Goal: Information Seeking & Learning: Learn about a topic

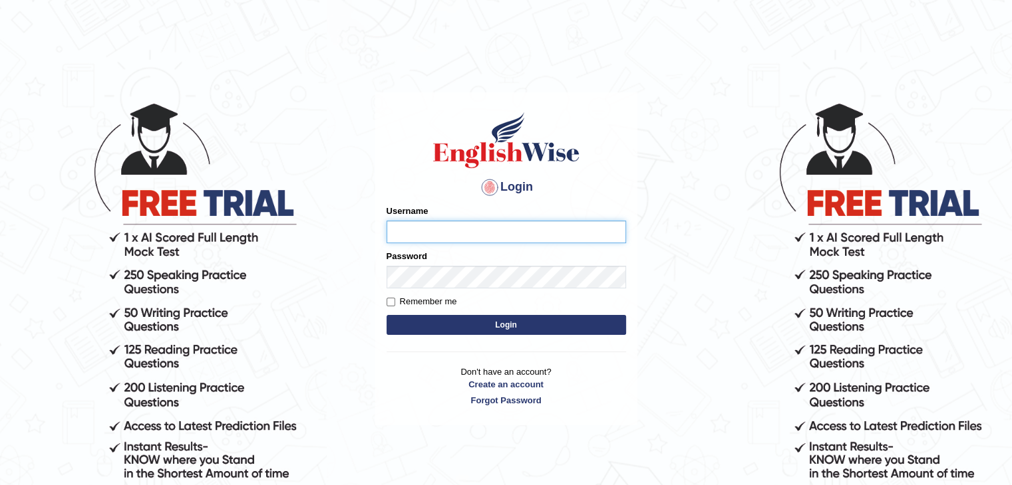
type input "mohand_parramatta"
click at [494, 318] on button "Login" at bounding box center [505, 325] width 239 height 20
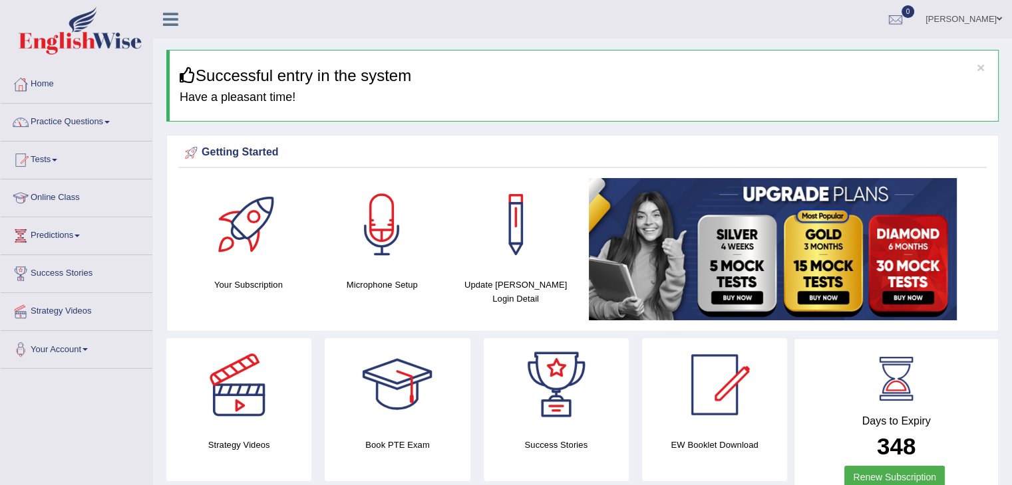
click at [111, 124] on link "Practice Questions" at bounding box center [77, 120] width 152 height 33
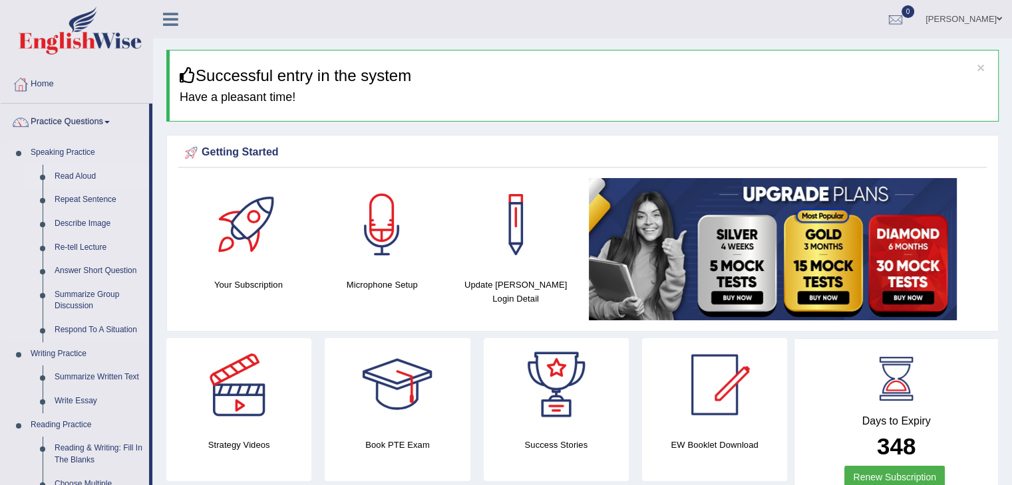
click at [76, 171] on link "Read Aloud" at bounding box center [99, 177] width 100 height 24
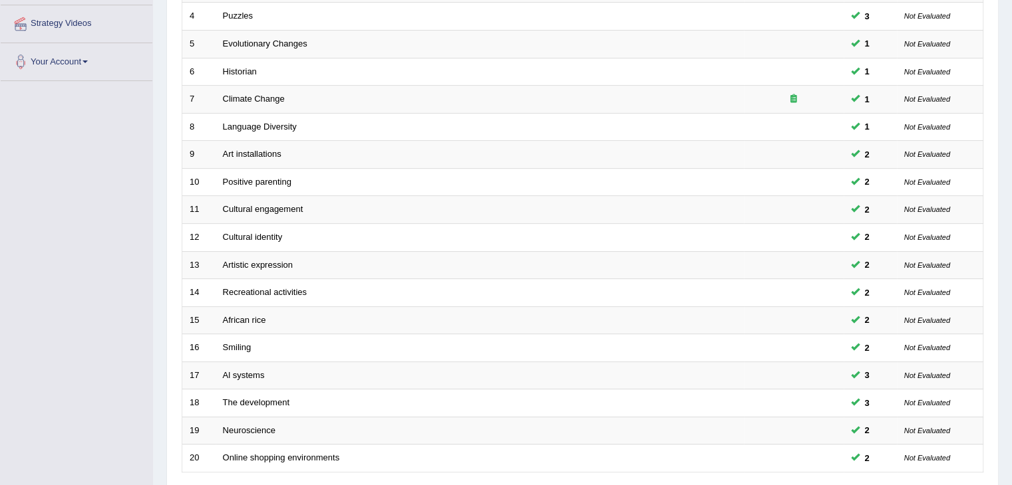
scroll to position [292, 0]
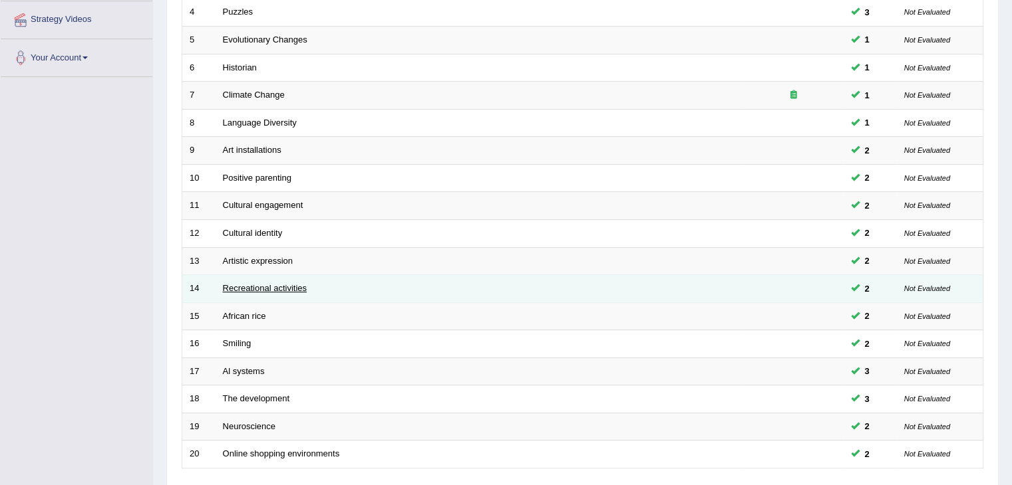
click at [263, 285] on link "Recreational activities" at bounding box center [265, 288] width 84 height 10
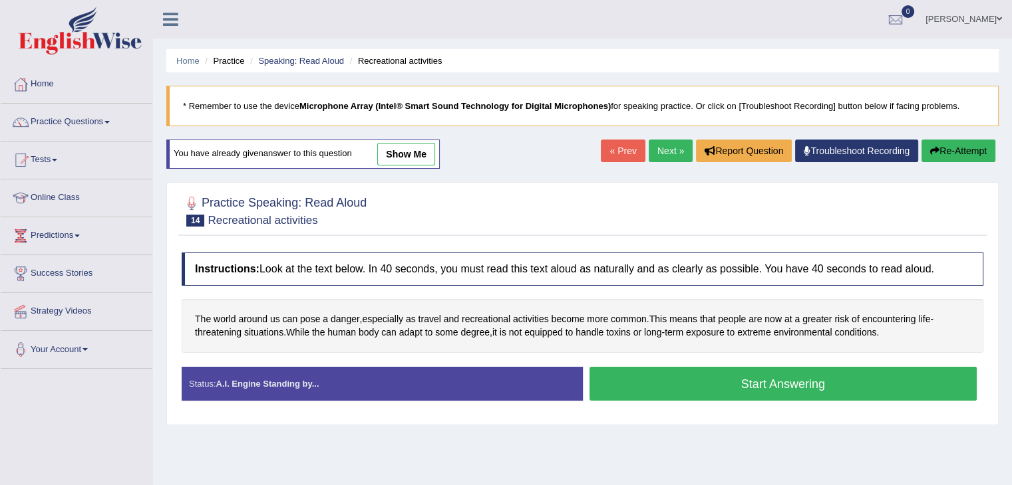
click at [617, 150] on link "« Prev" at bounding box center [623, 151] width 44 height 23
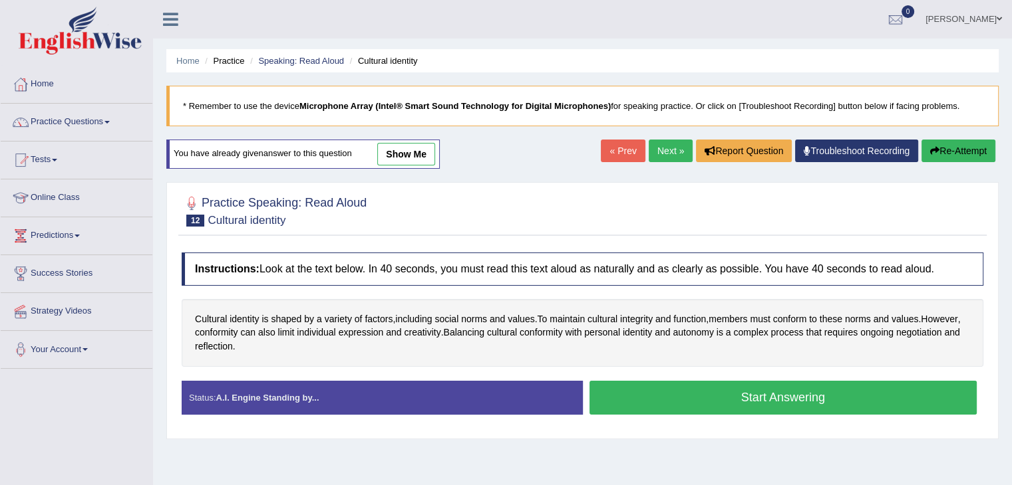
click at [745, 396] on button "Start Answering" at bounding box center [783, 398] width 388 height 34
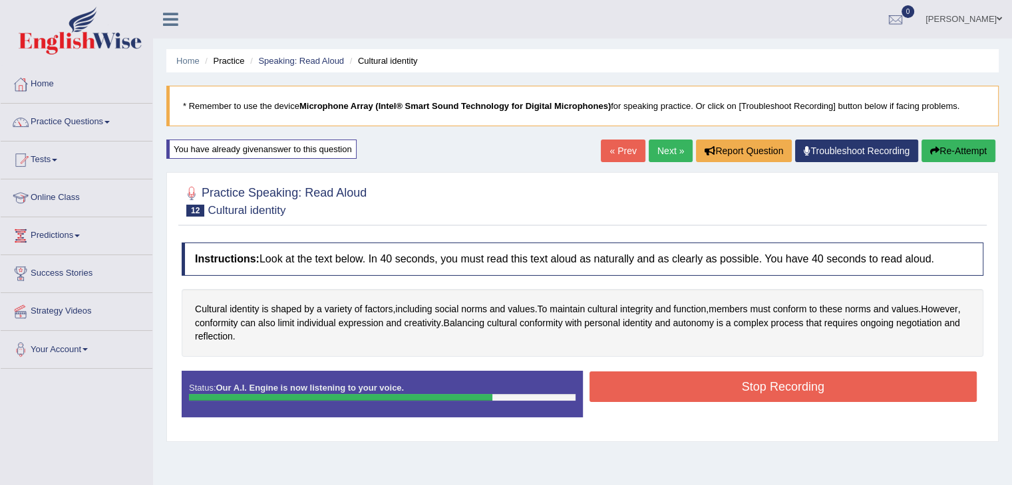
click at [742, 388] on button "Stop Recording" at bounding box center [783, 387] width 388 height 31
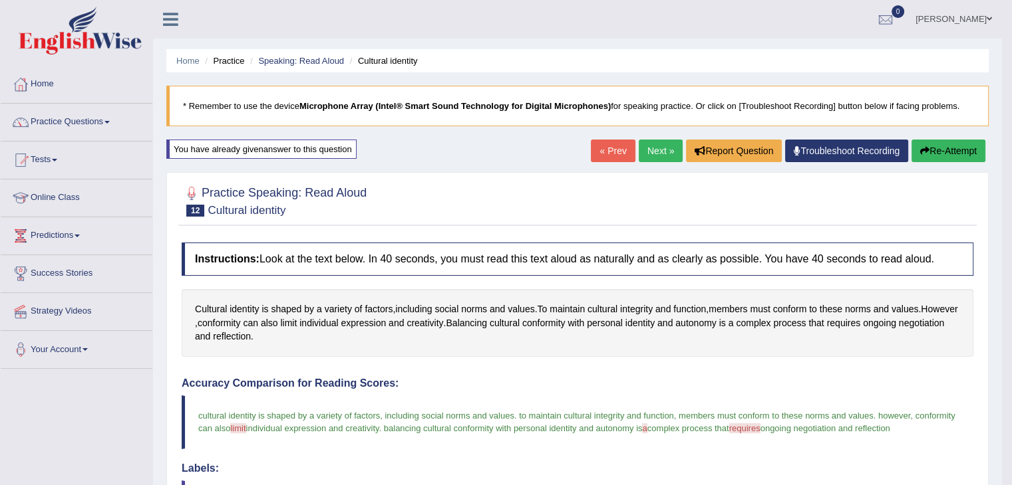
click at [652, 152] on link "Next »" at bounding box center [660, 151] width 44 height 23
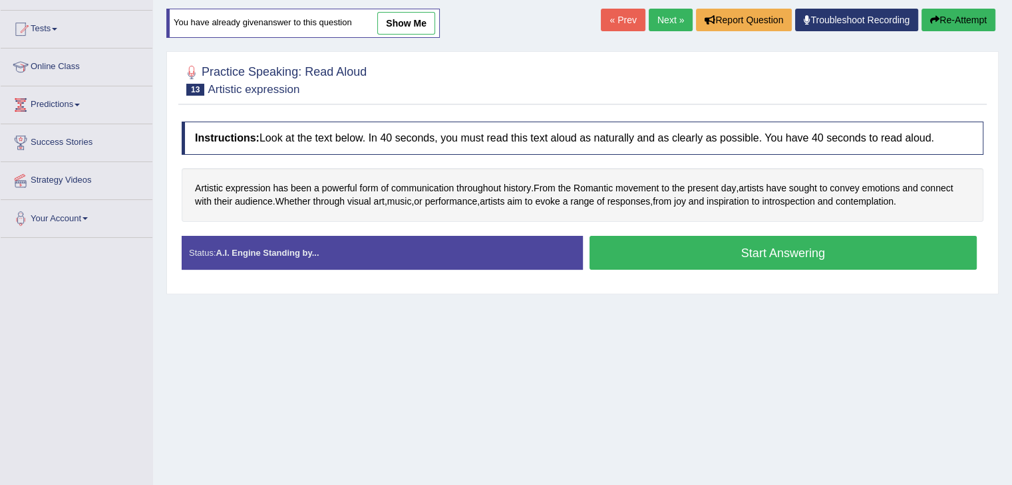
scroll to position [144, 0]
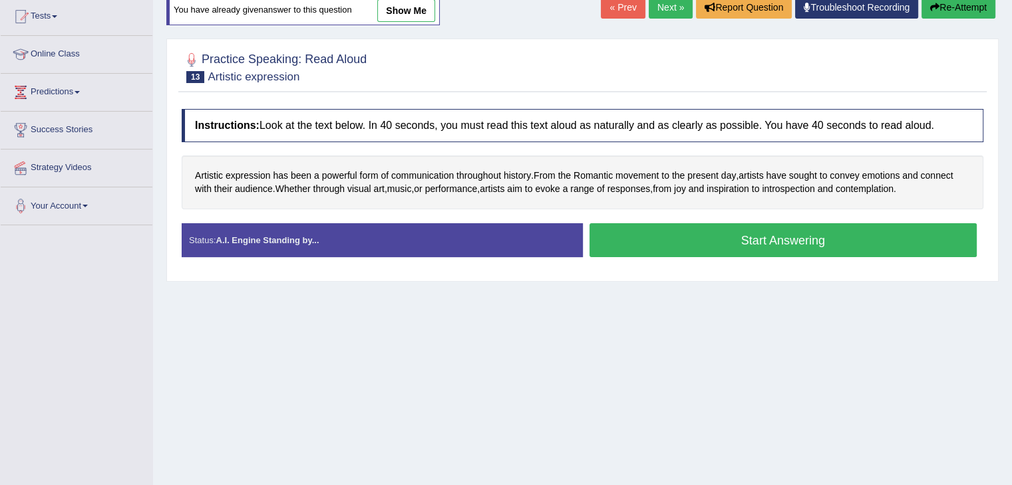
click at [719, 246] on button "Start Answering" at bounding box center [783, 240] width 388 height 34
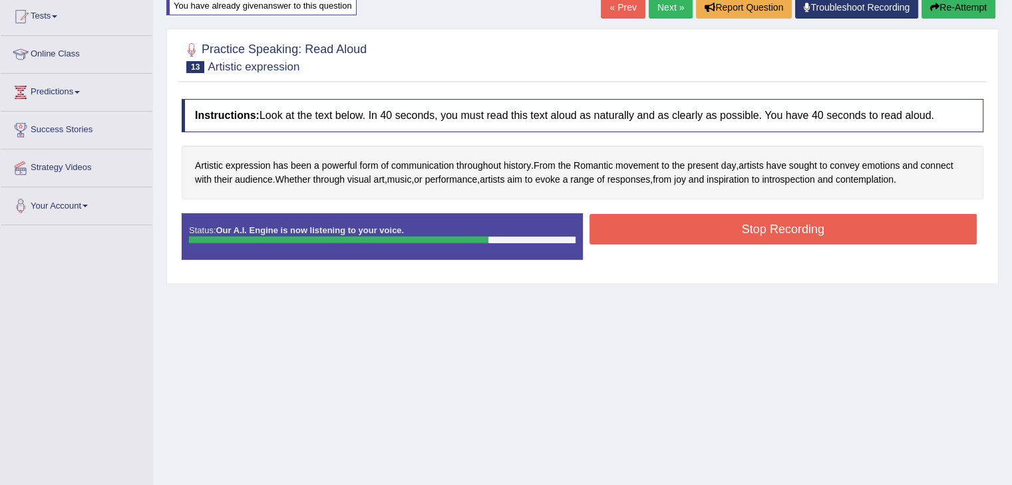
click at [719, 232] on button "Stop Recording" at bounding box center [783, 229] width 388 height 31
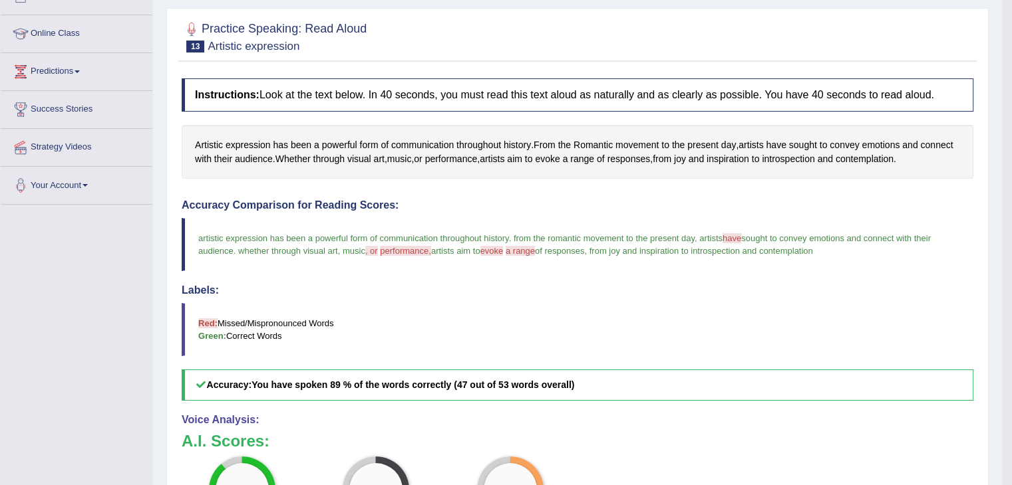
scroll to position [0, 0]
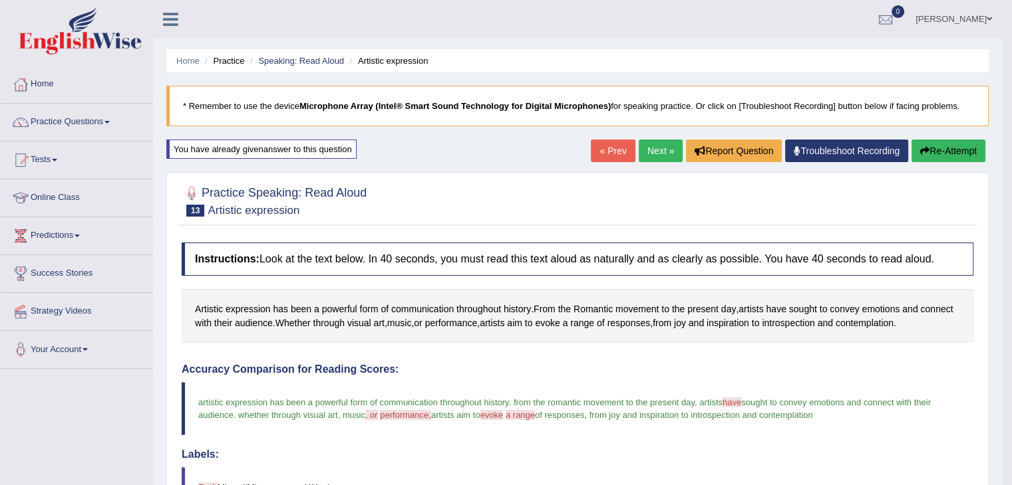
click at [664, 149] on link "Next »" at bounding box center [660, 151] width 44 height 23
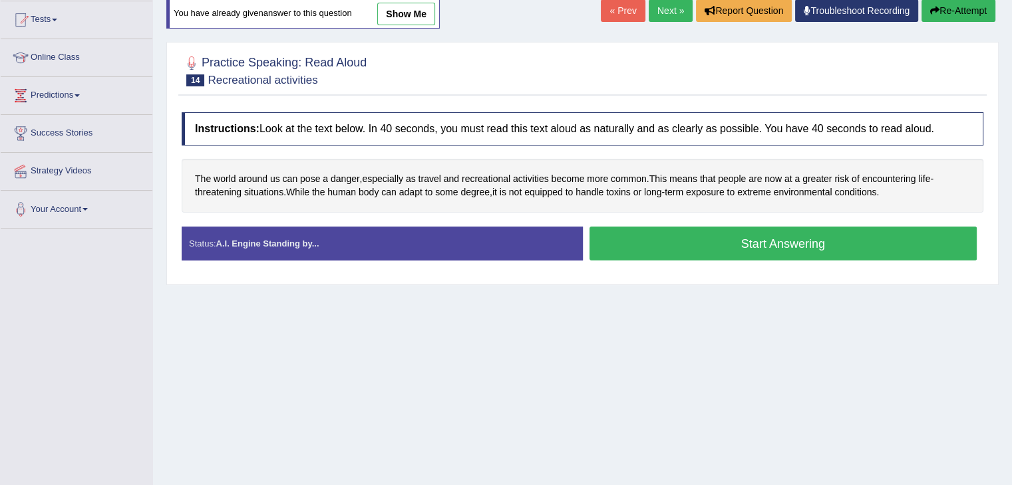
scroll to position [142, 0]
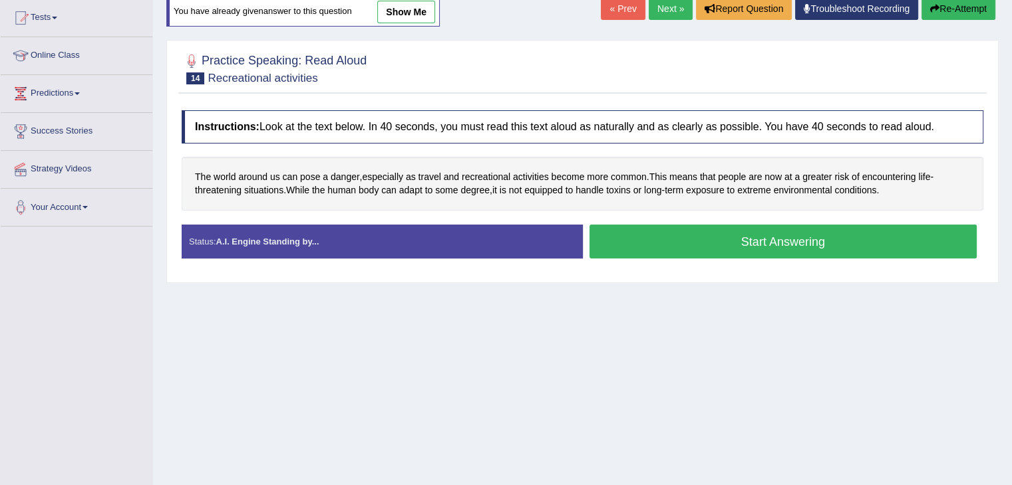
click at [769, 248] on button "Start Answering" at bounding box center [783, 242] width 388 height 34
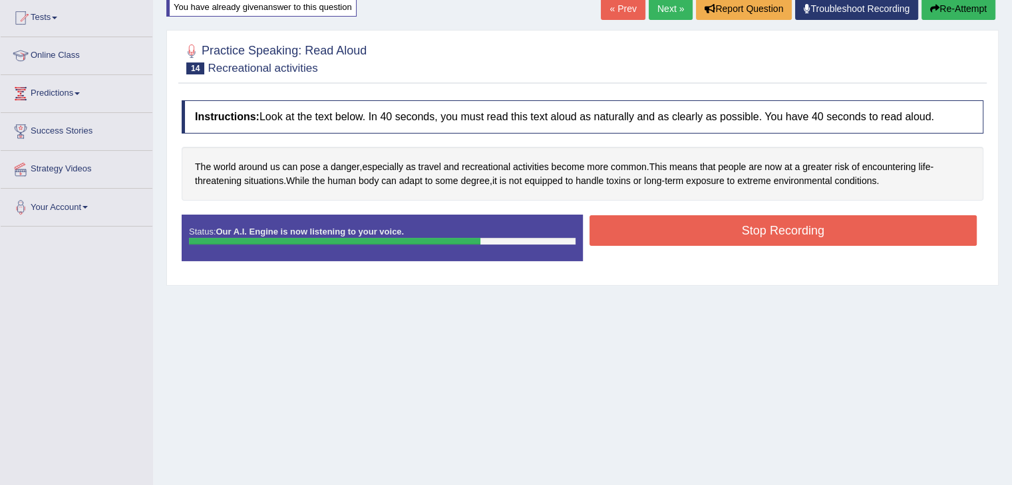
click at [732, 231] on button "Stop Recording" at bounding box center [783, 230] width 388 height 31
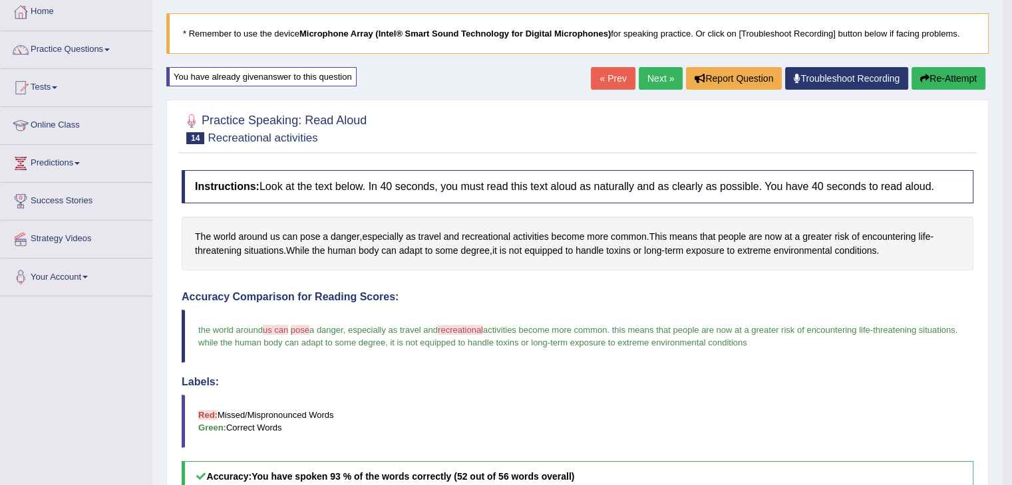
scroll to position [0, 0]
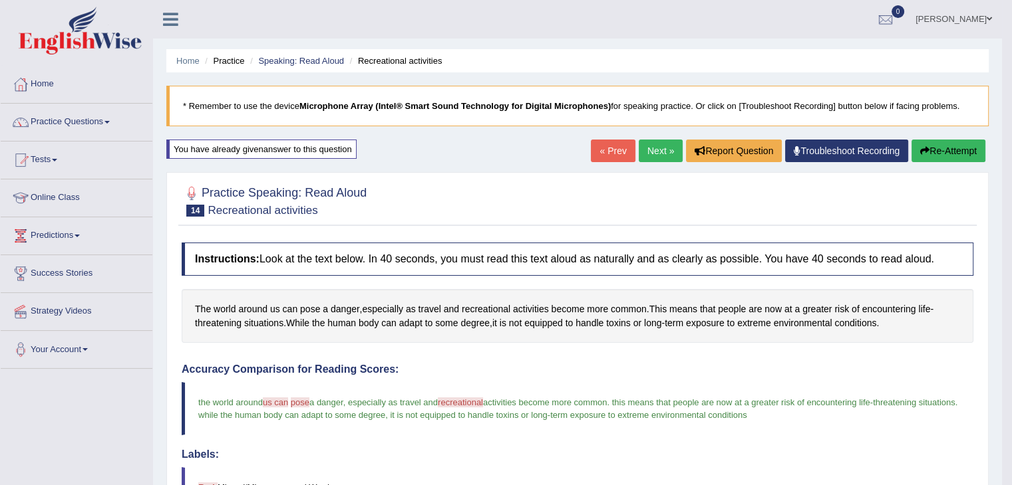
click at [651, 154] on link "Next »" at bounding box center [660, 151] width 44 height 23
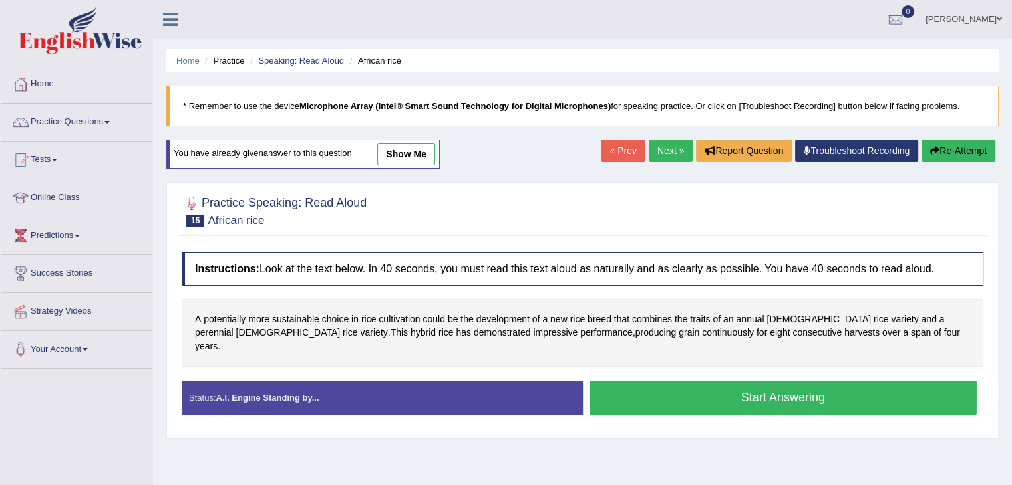
click at [767, 389] on button "Start Answering" at bounding box center [783, 398] width 388 height 34
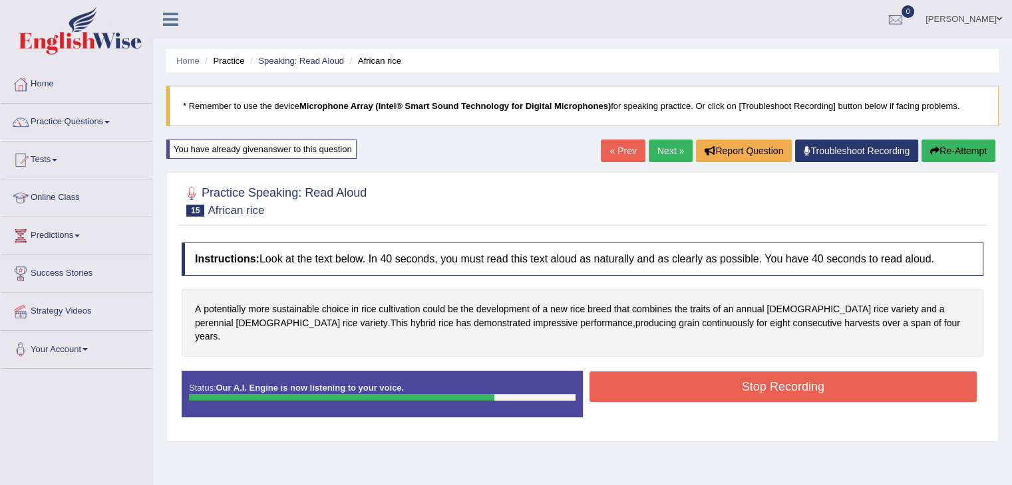
click at [740, 372] on button "Stop Recording" at bounding box center [783, 387] width 388 height 31
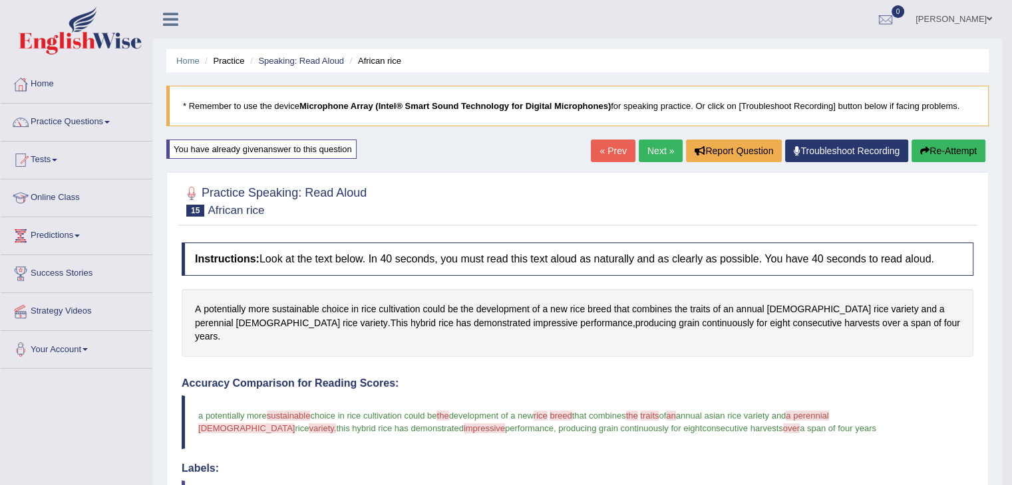
click at [641, 153] on link "Next »" at bounding box center [660, 151] width 44 height 23
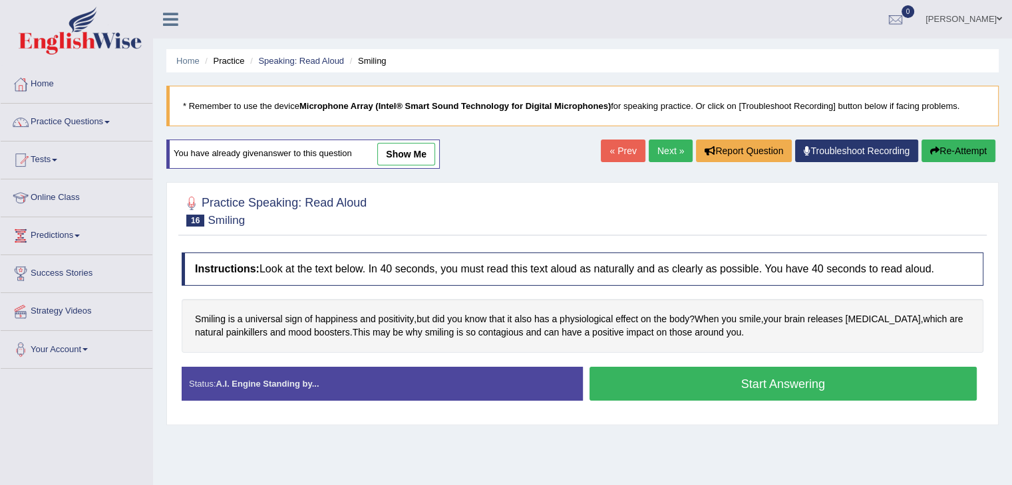
click at [823, 390] on button "Start Answering" at bounding box center [783, 384] width 388 height 34
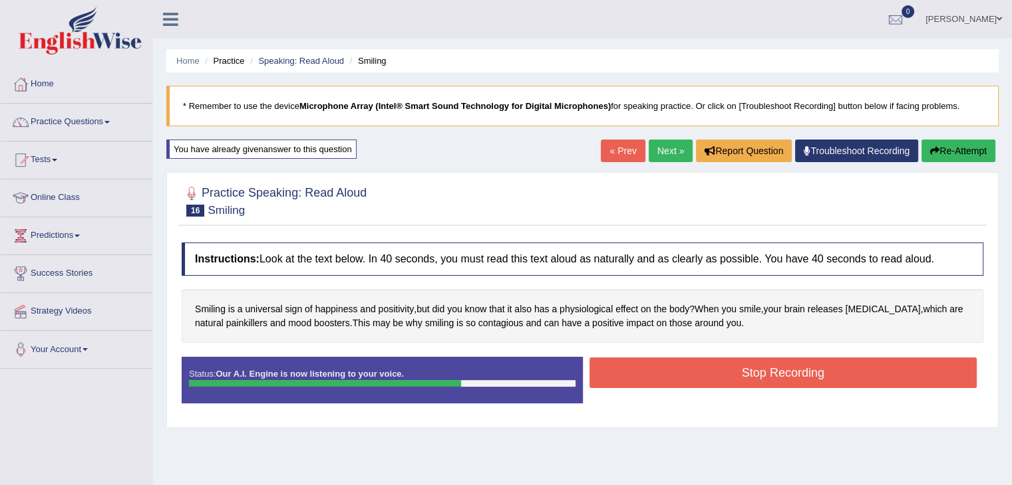
click at [745, 373] on button "Stop Recording" at bounding box center [783, 373] width 388 height 31
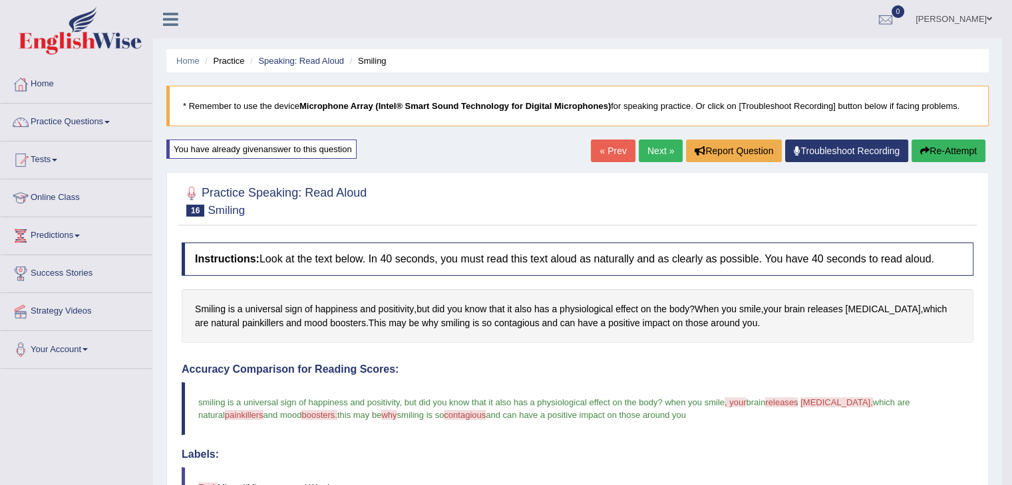
click at [648, 155] on link "Next »" at bounding box center [660, 151] width 44 height 23
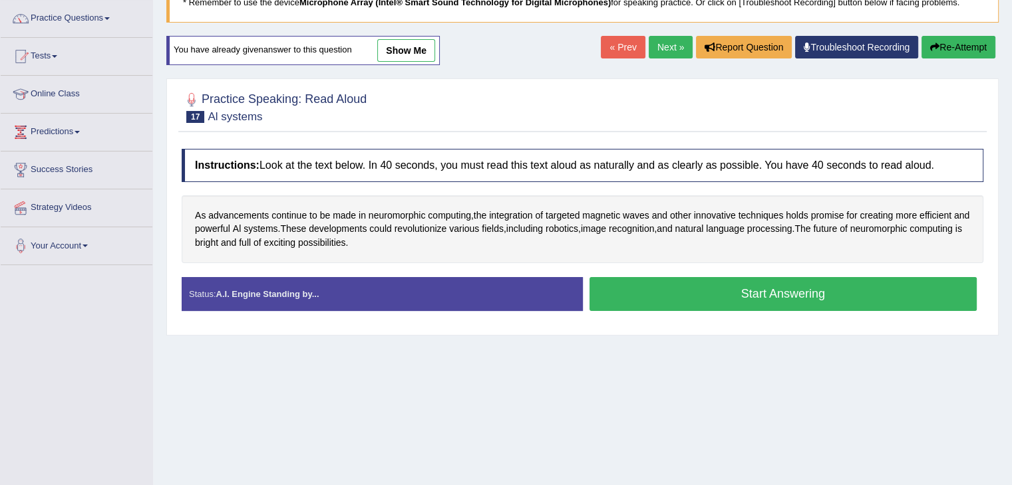
scroll to position [104, 0]
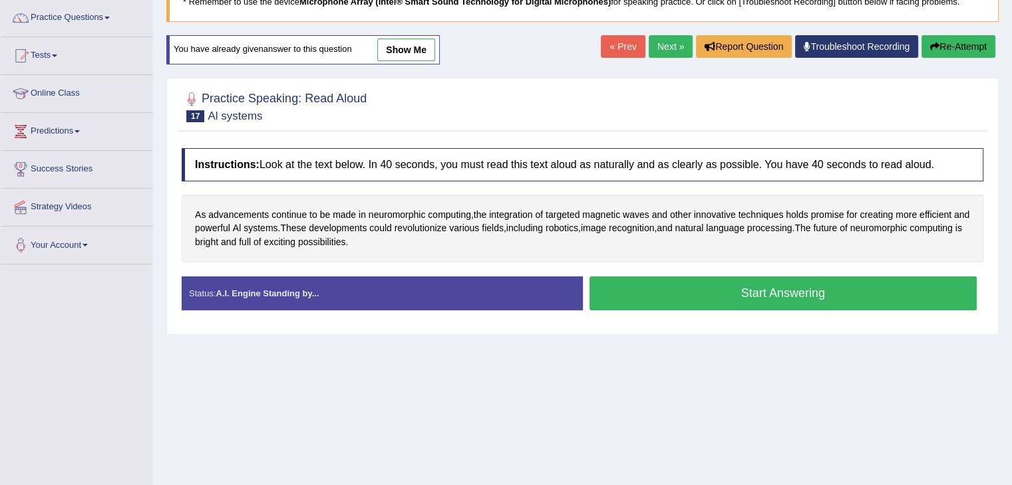
click at [618, 49] on link "« Prev" at bounding box center [623, 46] width 44 height 23
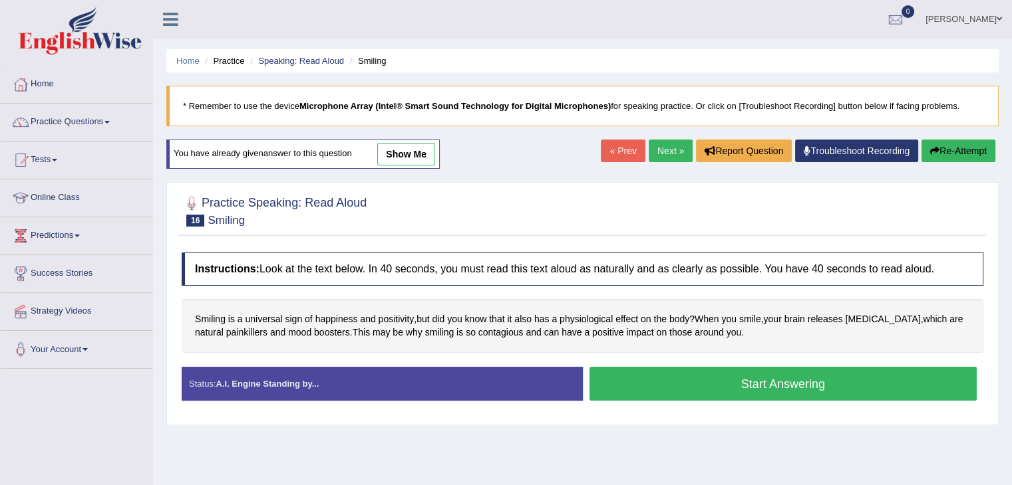
click at [665, 150] on link "Next »" at bounding box center [670, 151] width 44 height 23
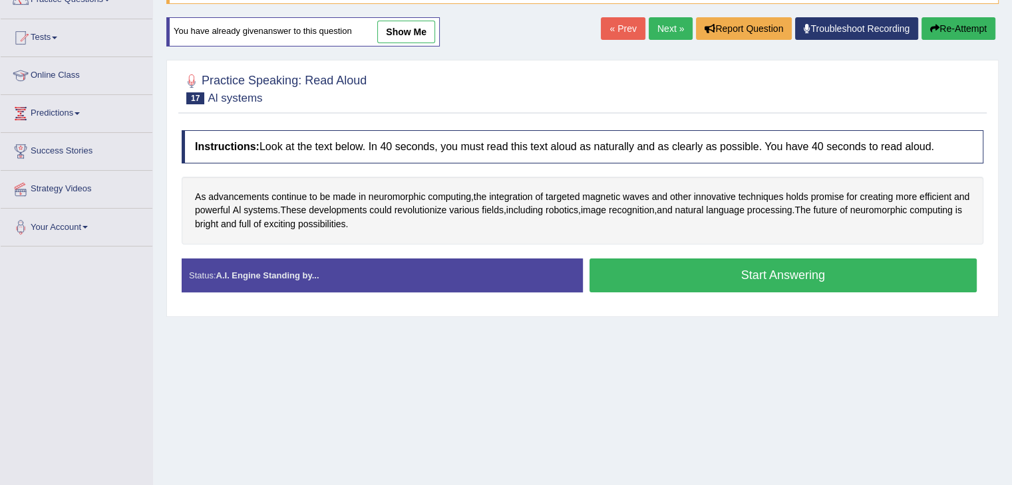
scroll to position [123, 0]
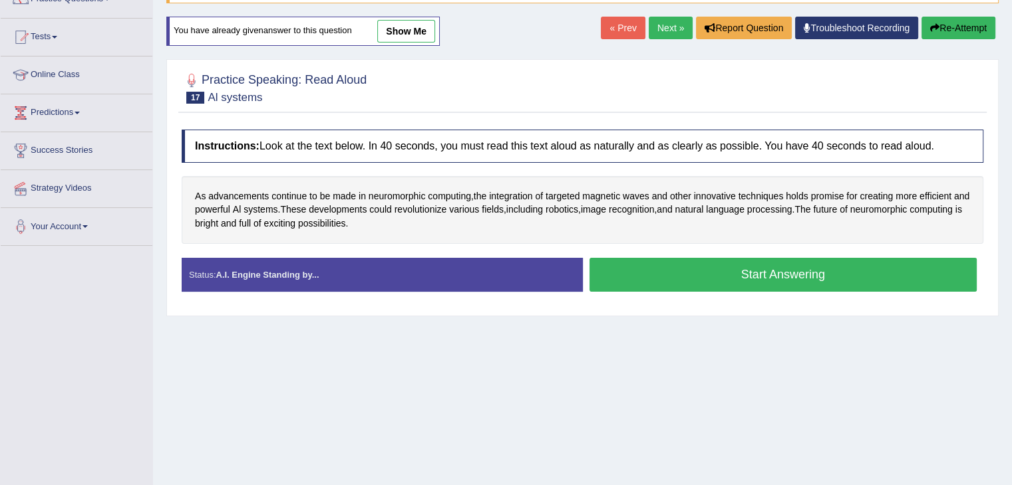
click at [710, 278] on button "Start Answering" at bounding box center [783, 275] width 388 height 34
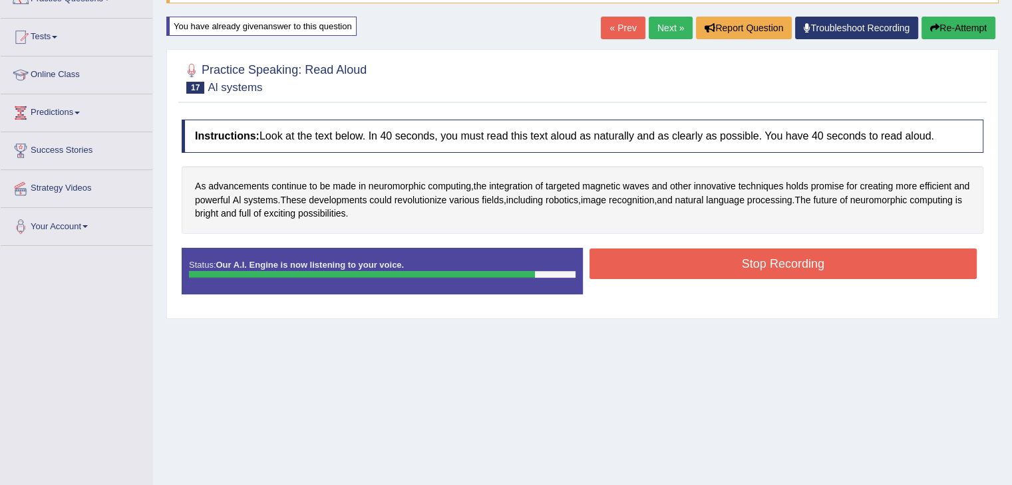
click at [745, 257] on button "Stop Recording" at bounding box center [783, 264] width 388 height 31
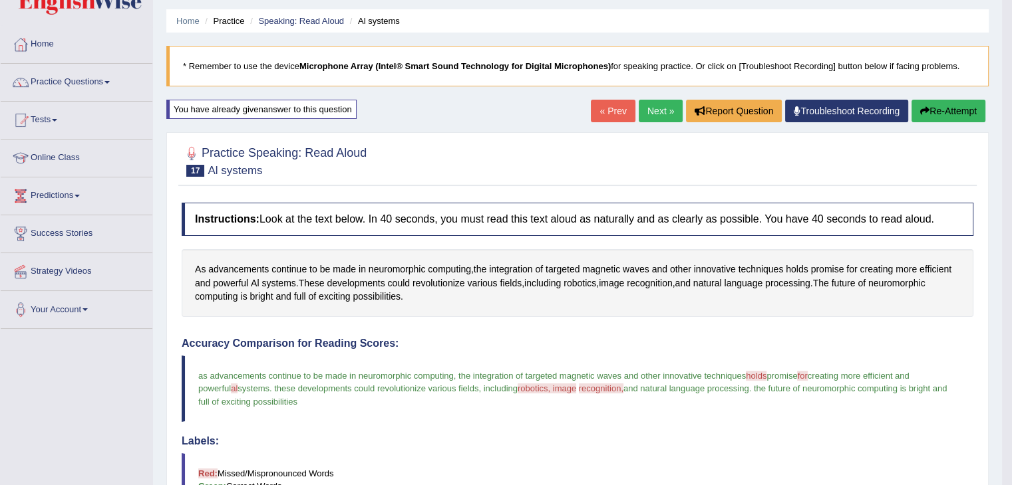
scroll to position [37, 0]
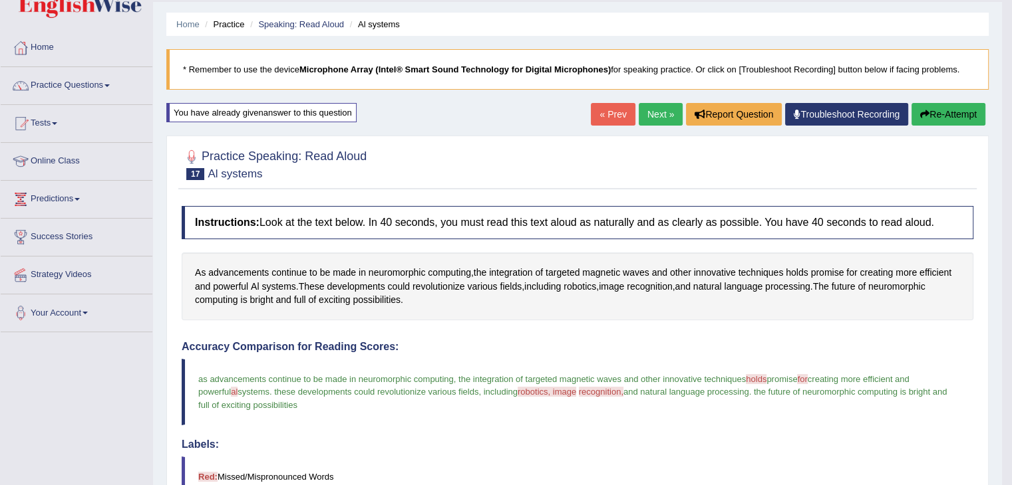
click at [928, 116] on button "Re-Attempt" at bounding box center [948, 114] width 74 height 23
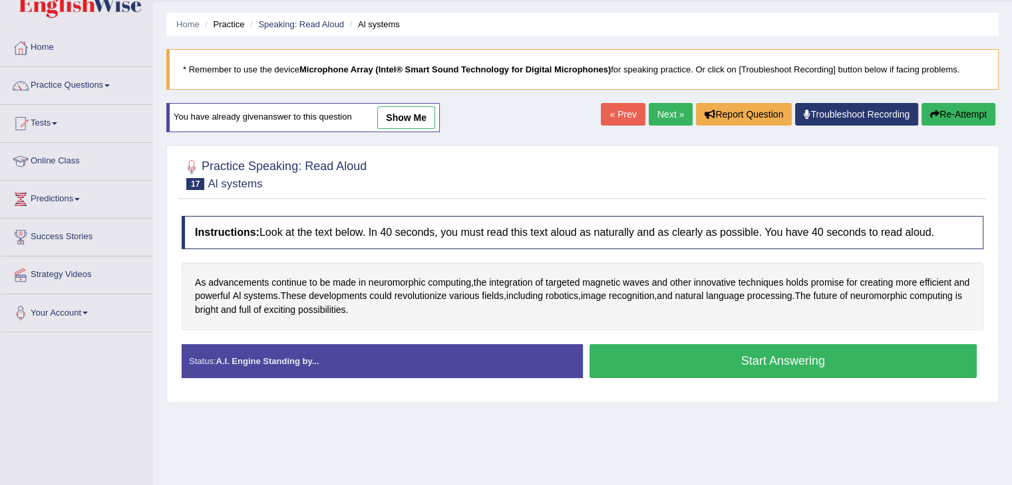
click at [740, 361] on button "Start Answering" at bounding box center [783, 361] width 388 height 34
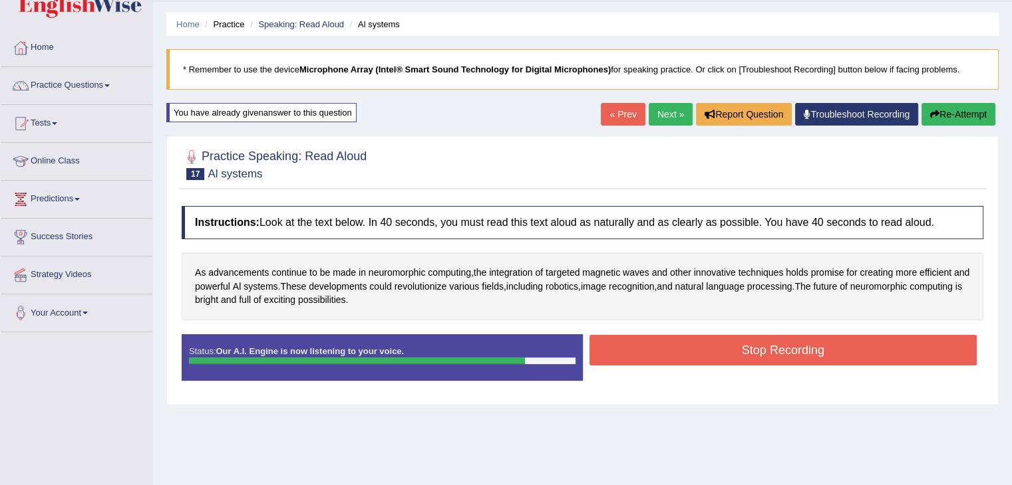
click at [760, 348] on button "Stop Recording" at bounding box center [783, 350] width 388 height 31
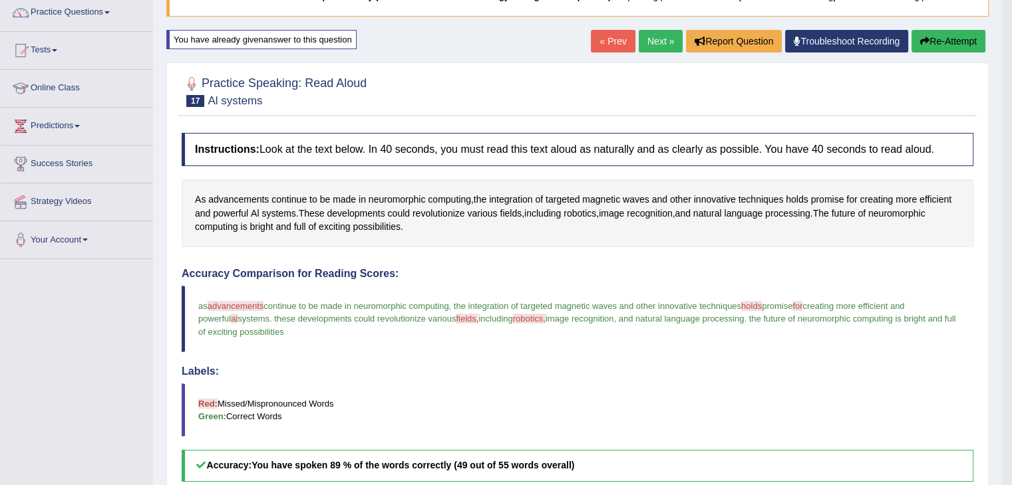
scroll to position [51, 0]
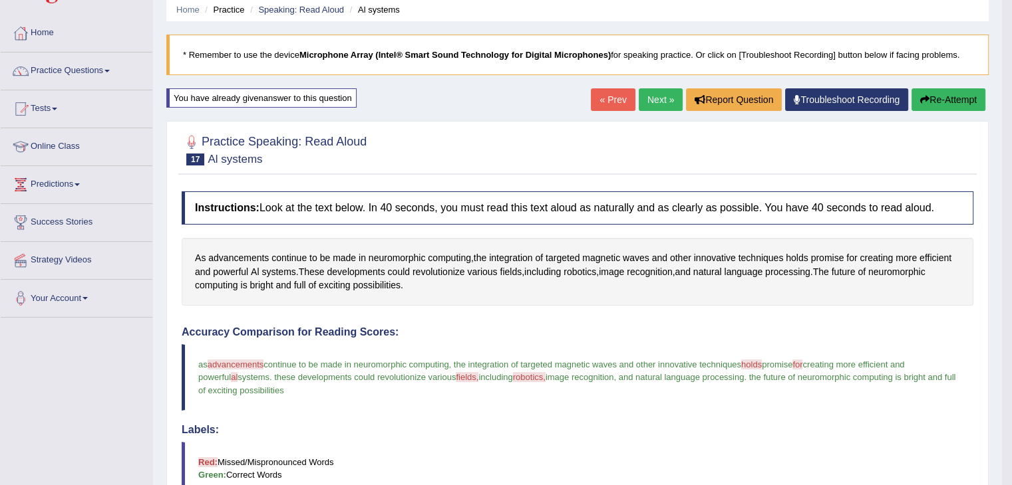
click at [657, 100] on link "Next »" at bounding box center [660, 99] width 44 height 23
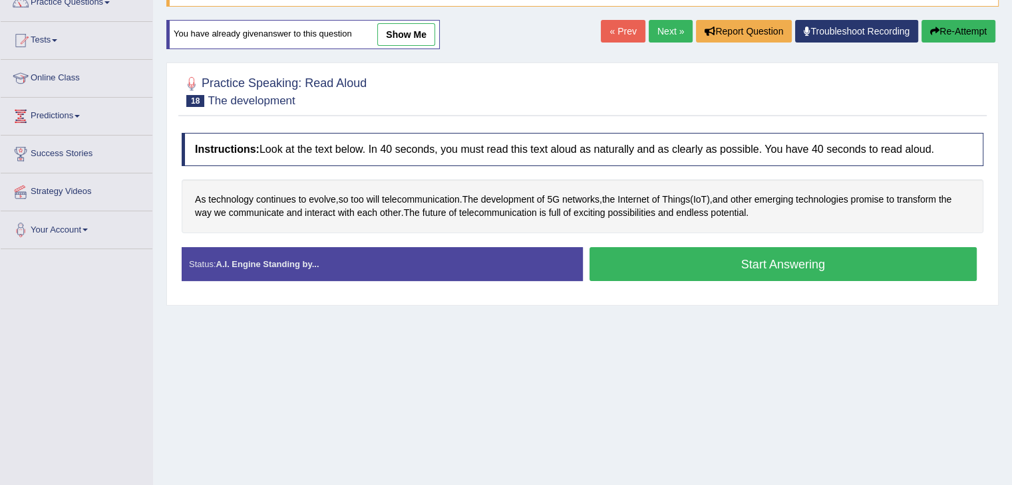
scroll to position [122, 0]
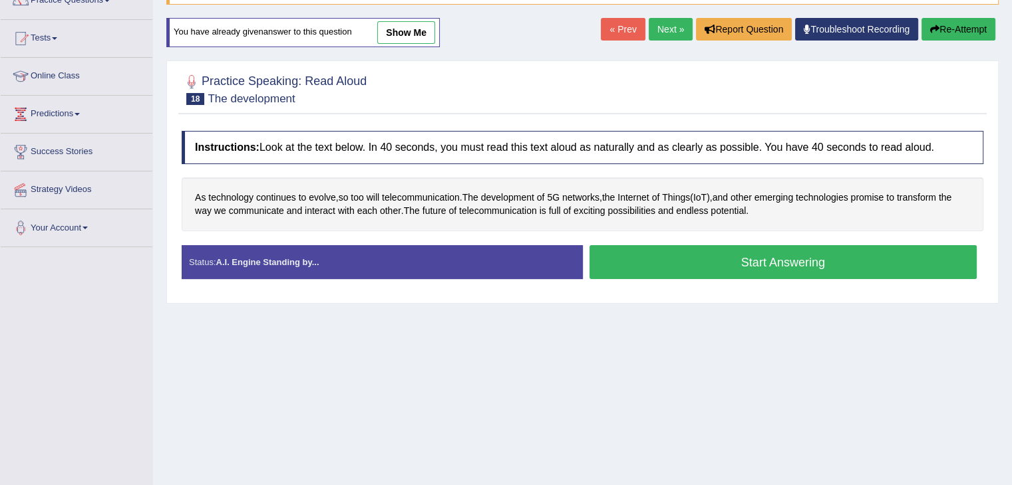
click at [754, 261] on button "Start Answering" at bounding box center [783, 262] width 388 height 34
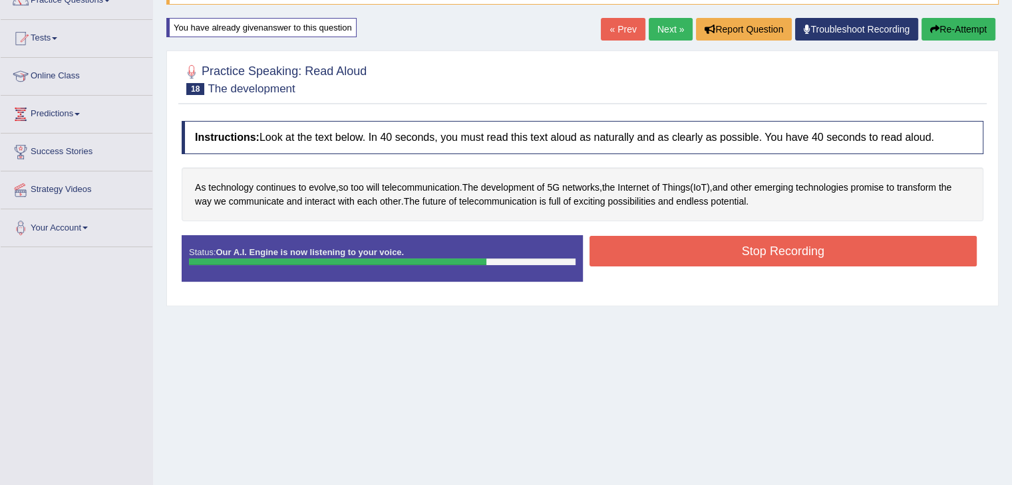
click at [724, 245] on button "Stop Recording" at bounding box center [783, 251] width 388 height 31
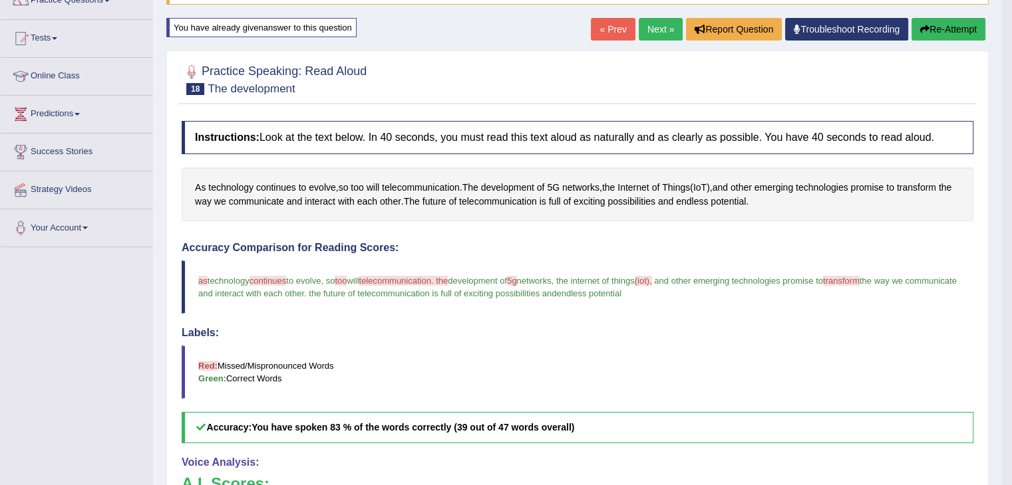
drag, startPoint x: 933, startPoint y: 312, endPoint x: 1017, endPoint y: 263, distance: 97.4
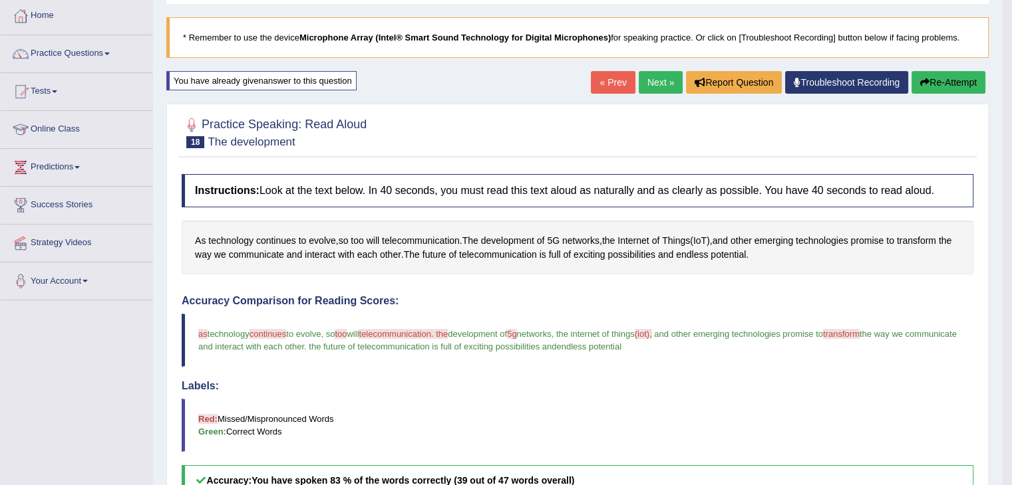
scroll to position [59, 0]
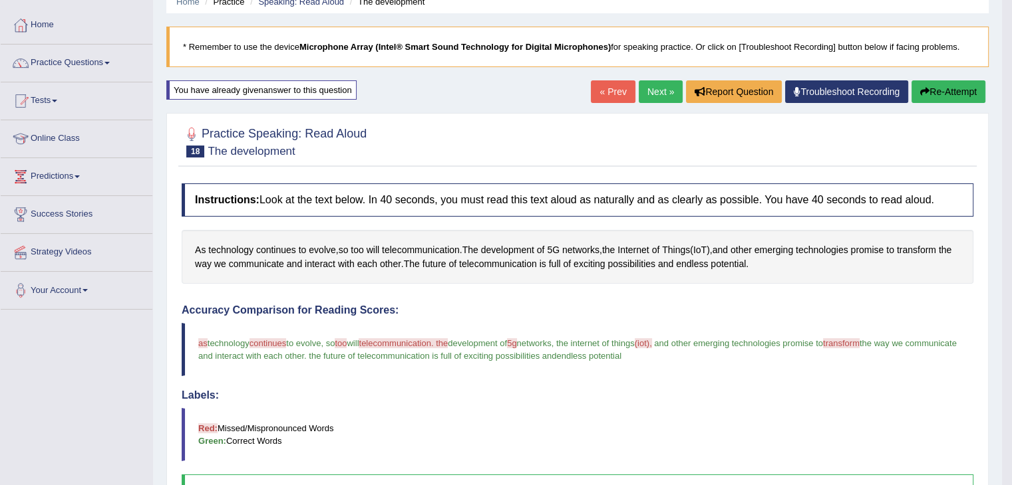
click at [944, 92] on button "Re-Attempt" at bounding box center [948, 91] width 74 height 23
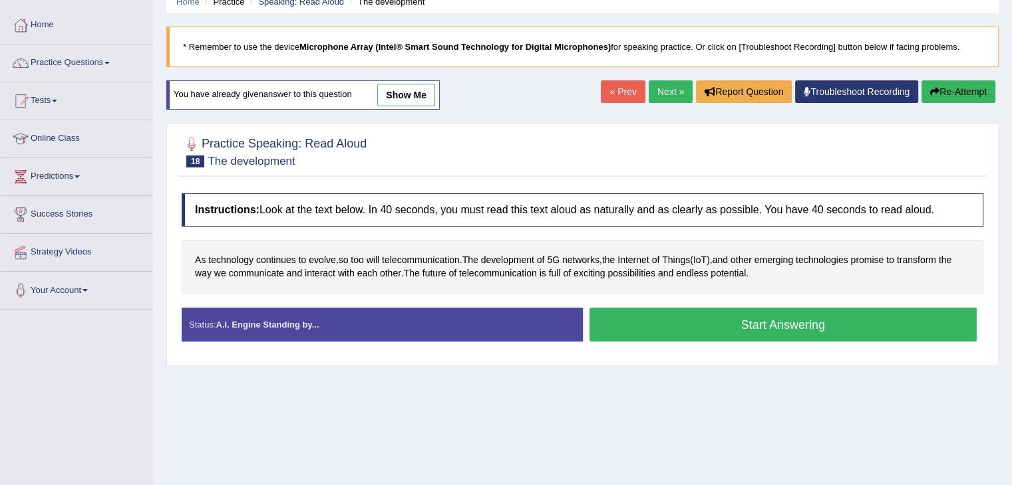
click at [702, 327] on button "Start Answering" at bounding box center [783, 325] width 388 height 34
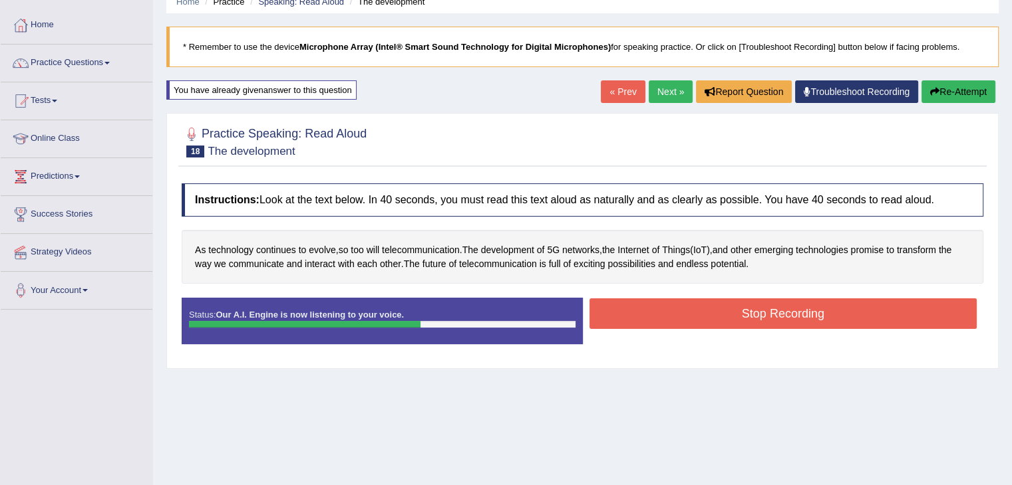
click at [702, 327] on button "Stop Recording" at bounding box center [783, 314] width 388 height 31
